Goal: Transaction & Acquisition: Subscribe to service/newsletter

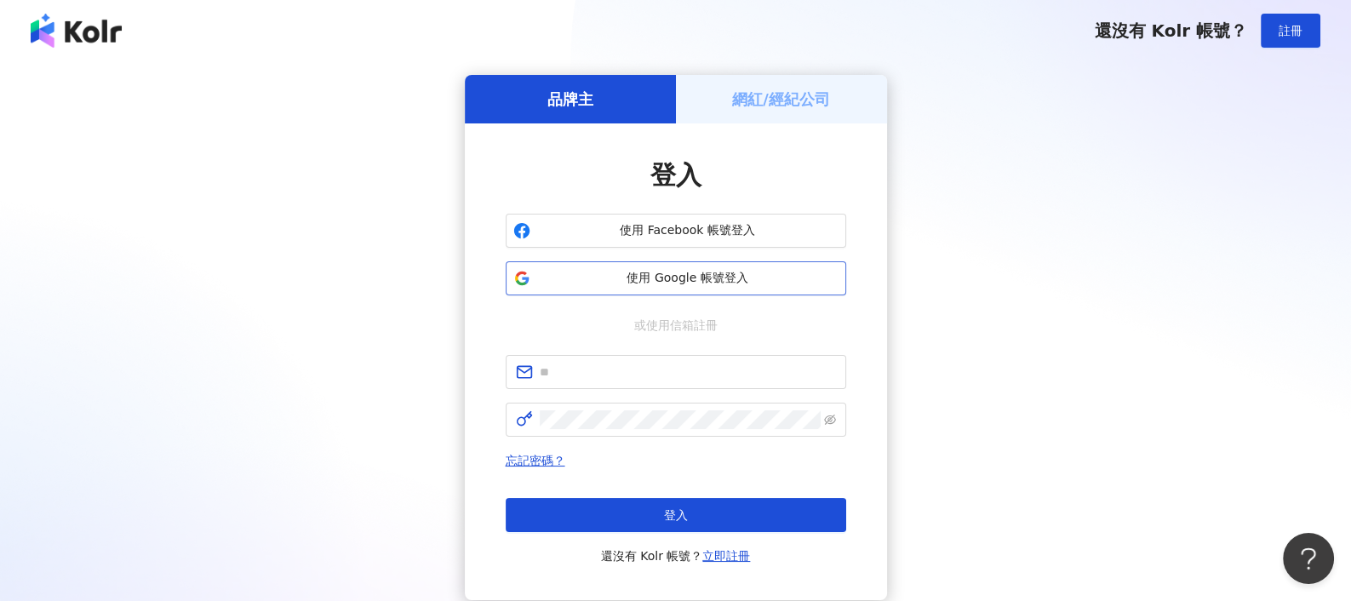
click at [678, 278] on span "使用 Google 帳號登入" at bounding box center [687, 278] width 301 height 17
